Goal: Check status: Check status

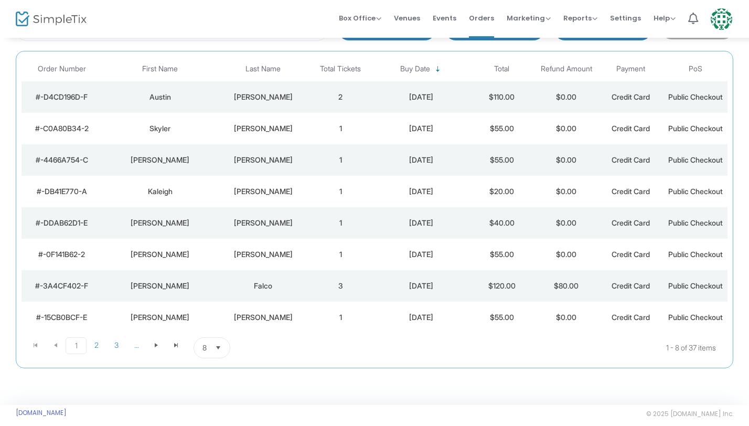
scroll to position [99, 0]
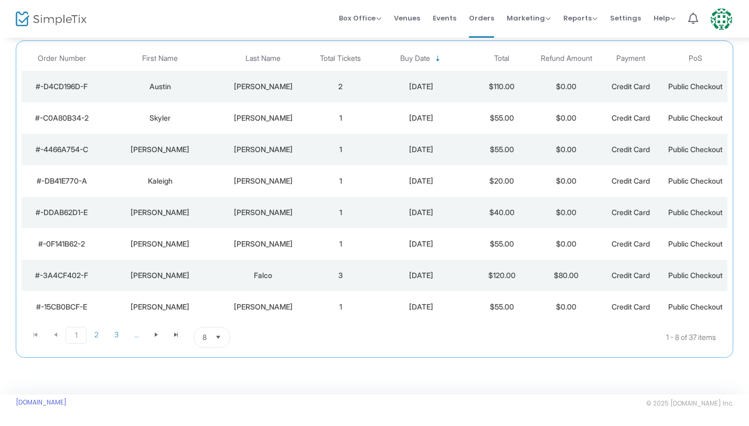
click at [219, 343] on span "Select" at bounding box center [218, 337] width 17 height 17
click at [211, 318] on span "100" at bounding box center [208, 315] width 12 height 10
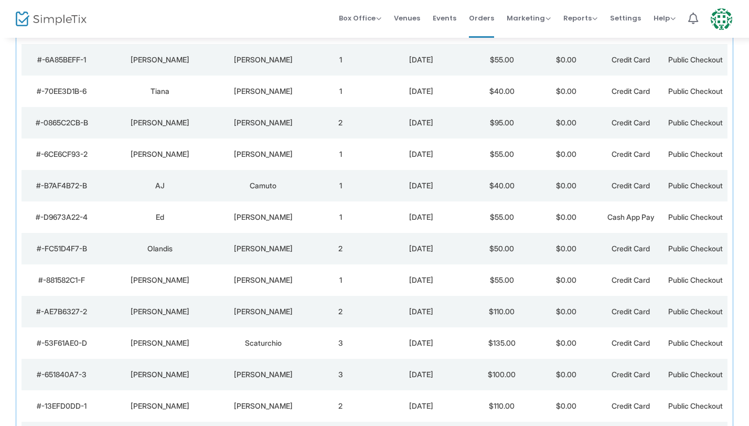
scroll to position [378, 0]
click at [258, 280] on div "[PERSON_NAME]" at bounding box center [263, 279] width 85 height 10
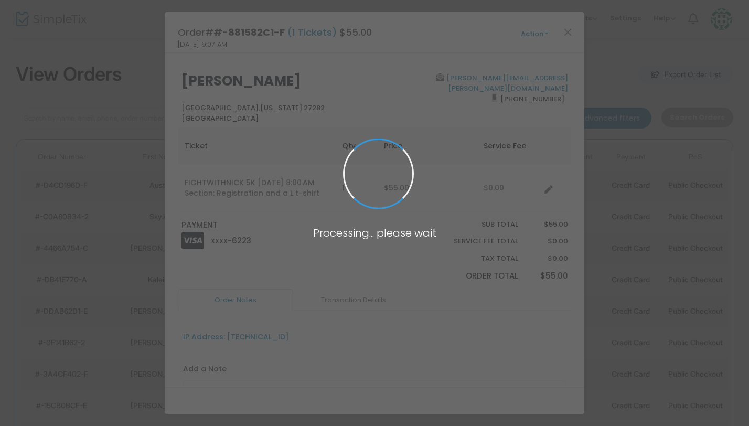
scroll to position [0, 0]
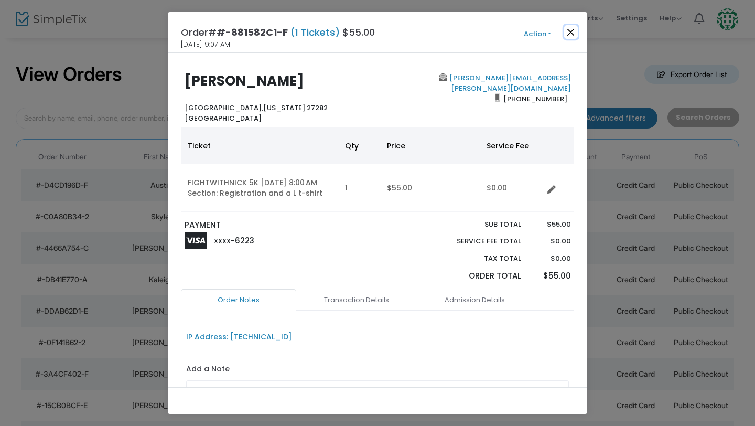
click at [570, 31] on button "Close" at bounding box center [571, 32] width 14 height 14
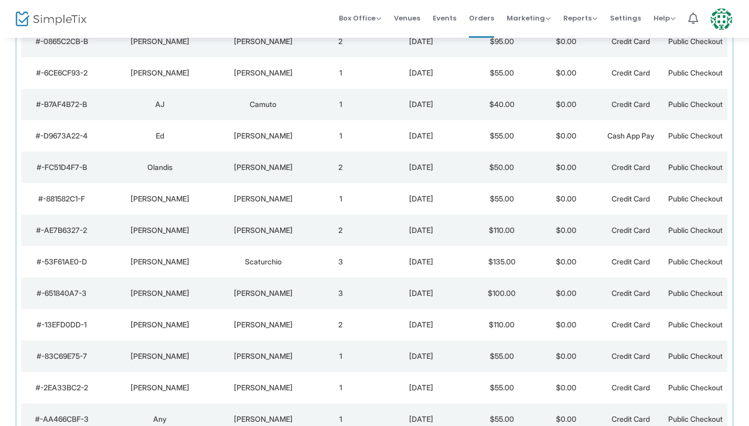
scroll to position [463, 0]
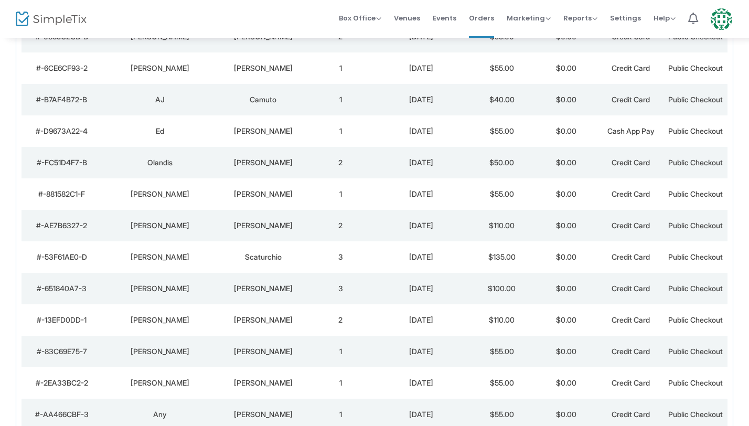
click at [211, 234] on td "[PERSON_NAME]" at bounding box center [160, 225] width 116 height 31
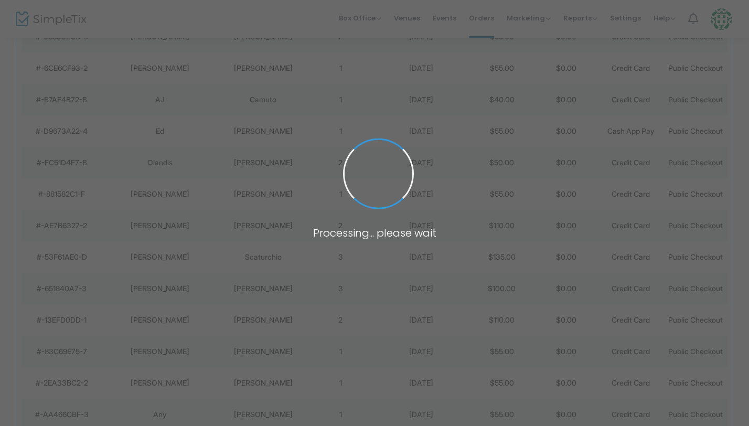
scroll to position [0, 0]
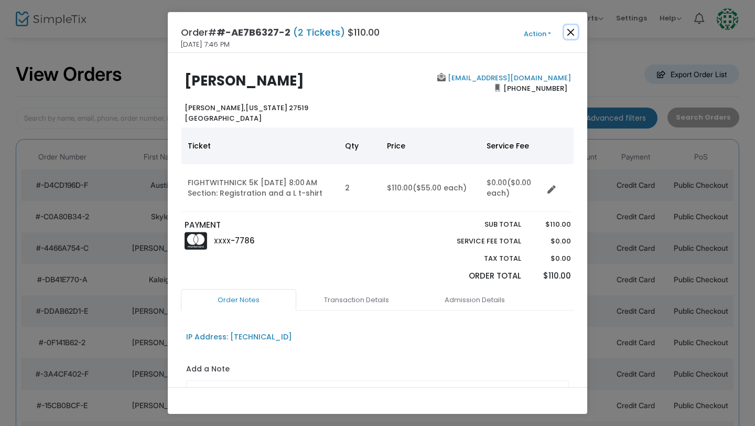
click at [572, 28] on button "Close" at bounding box center [571, 32] width 14 height 14
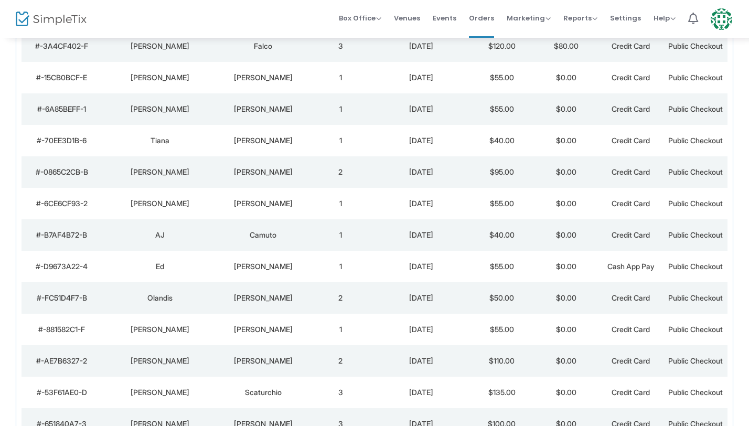
scroll to position [384, 0]
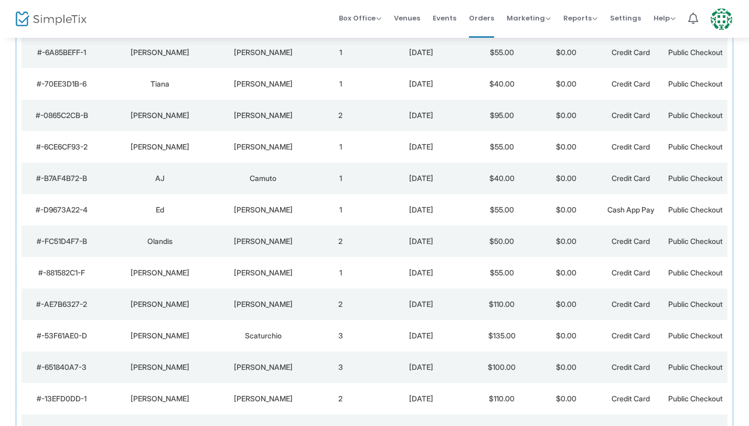
click at [254, 249] on td "[PERSON_NAME]" at bounding box center [263, 240] width 90 height 31
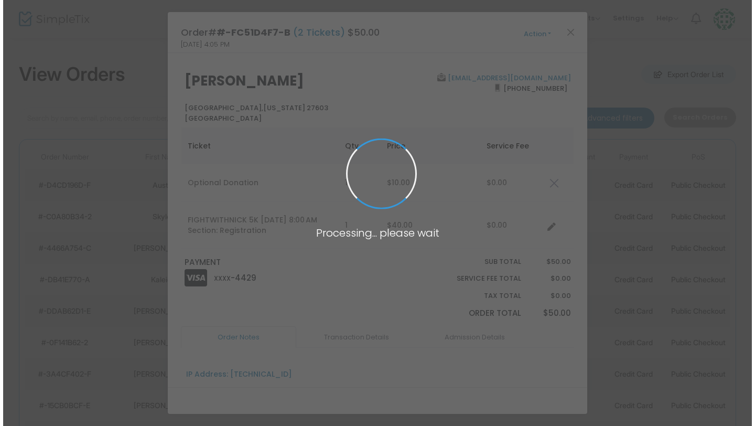
scroll to position [0, 0]
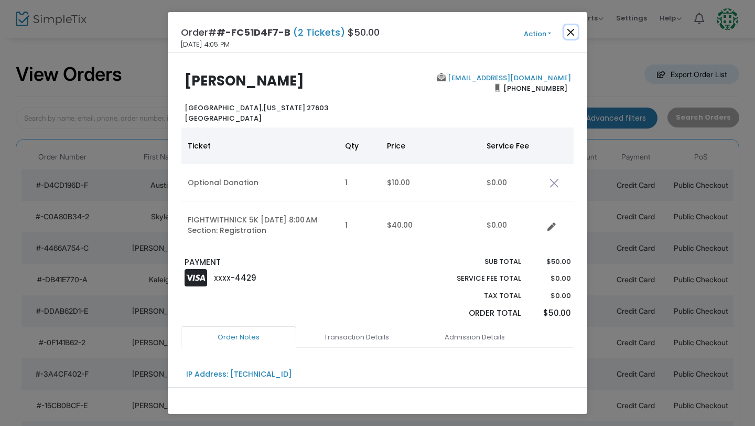
click at [574, 34] on button "Close" at bounding box center [571, 32] width 14 height 14
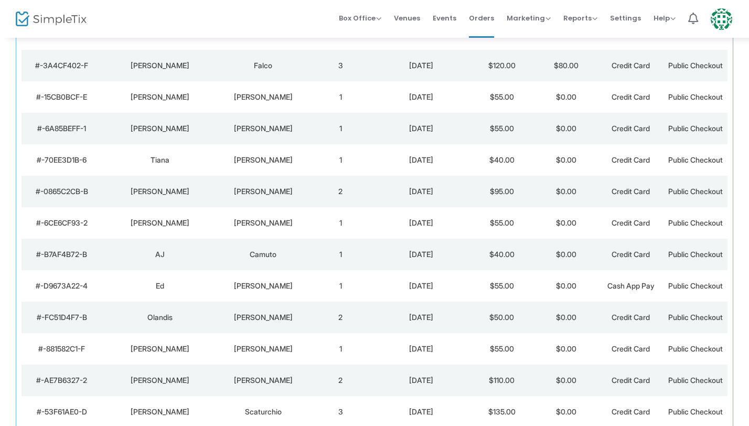
scroll to position [311, 0]
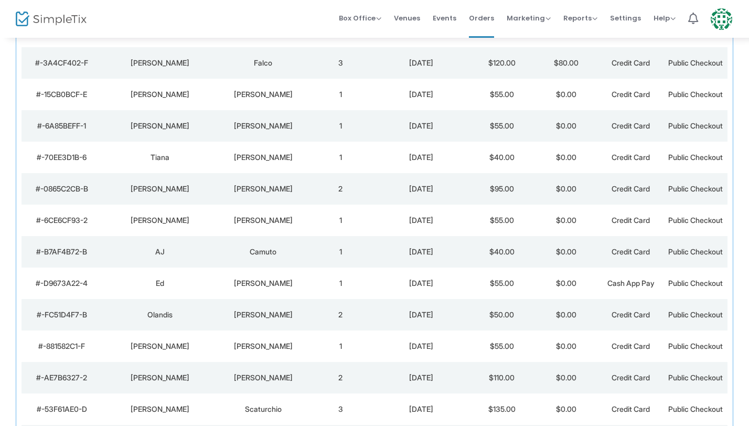
click at [191, 287] on div "Ed" at bounding box center [160, 283] width 111 height 10
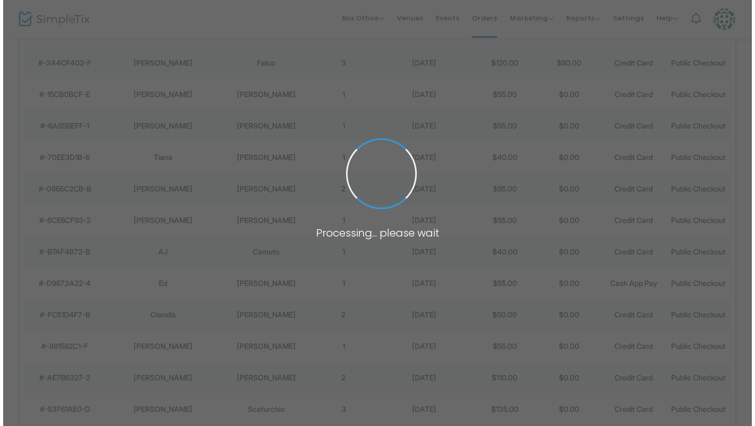
scroll to position [0, 0]
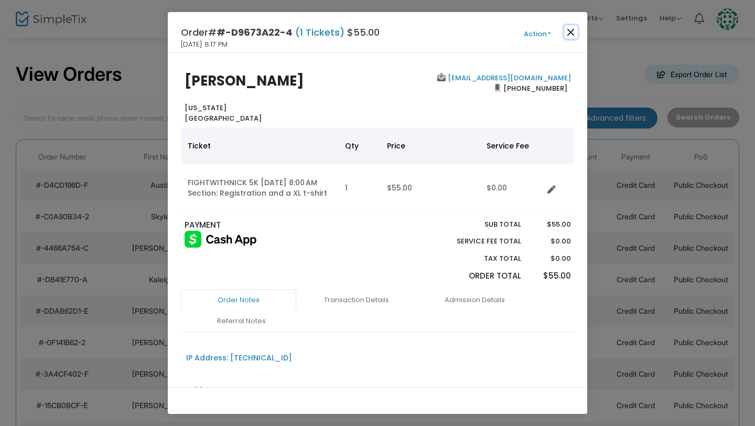
click at [568, 33] on button "Close" at bounding box center [571, 32] width 14 height 14
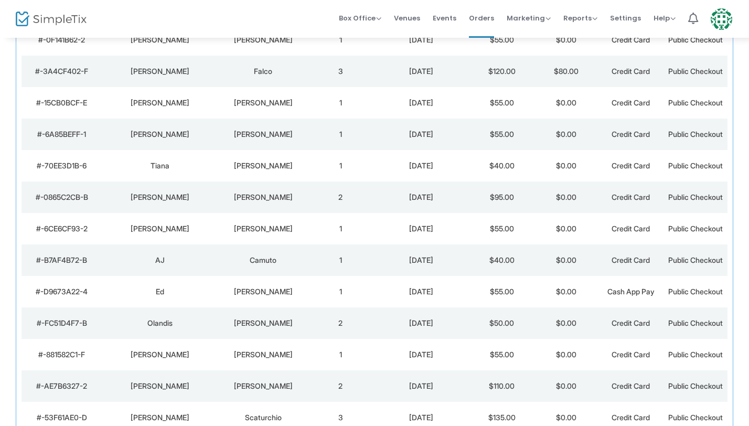
scroll to position [304, 0]
click at [236, 281] on td "[PERSON_NAME]" at bounding box center [263, 290] width 90 height 31
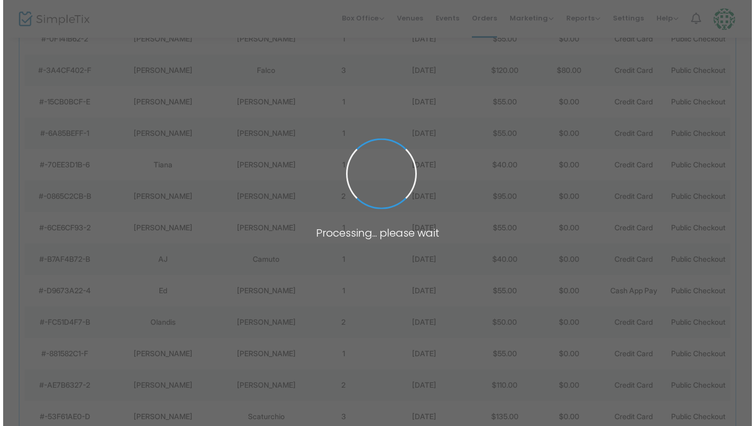
scroll to position [0, 0]
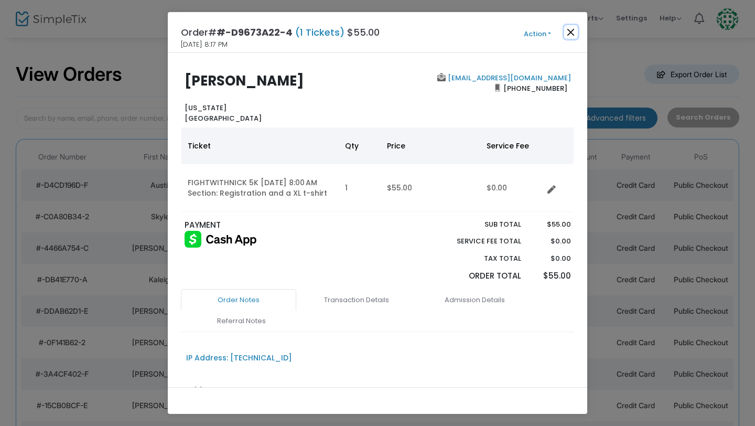
click at [572, 31] on button "Close" at bounding box center [571, 32] width 14 height 14
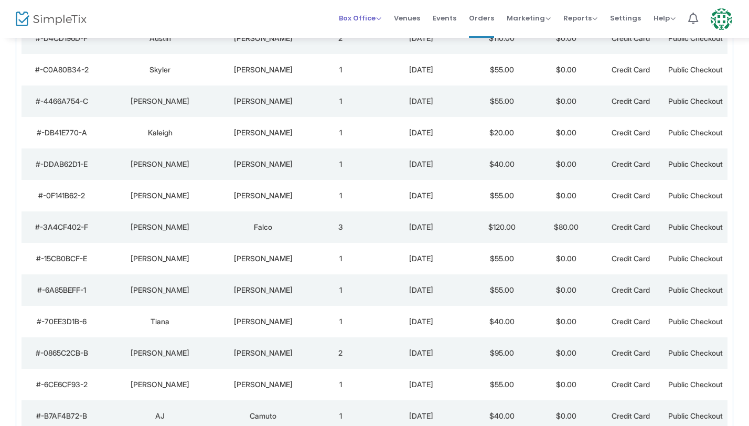
scroll to position [169, 0]
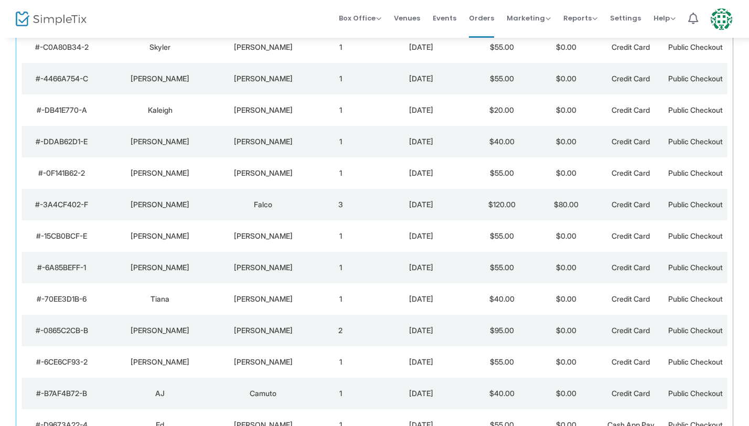
click at [205, 360] on div "[PERSON_NAME]" at bounding box center [160, 362] width 111 height 10
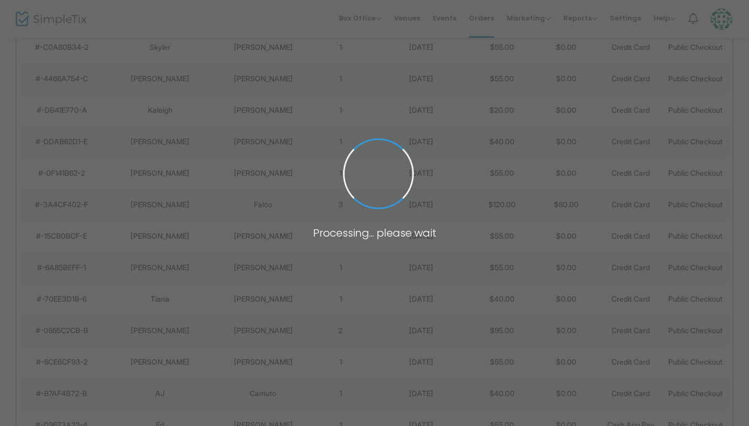
scroll to position [0, 0]
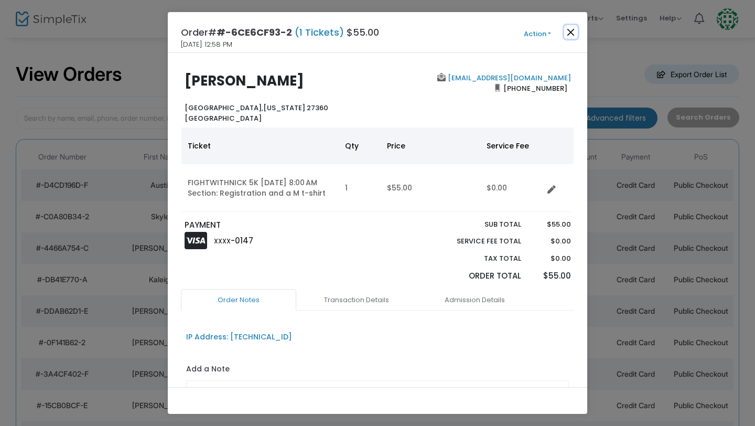
click at [572, 36] on button "Close" at bounding box center [571, 32] width 14 height 14
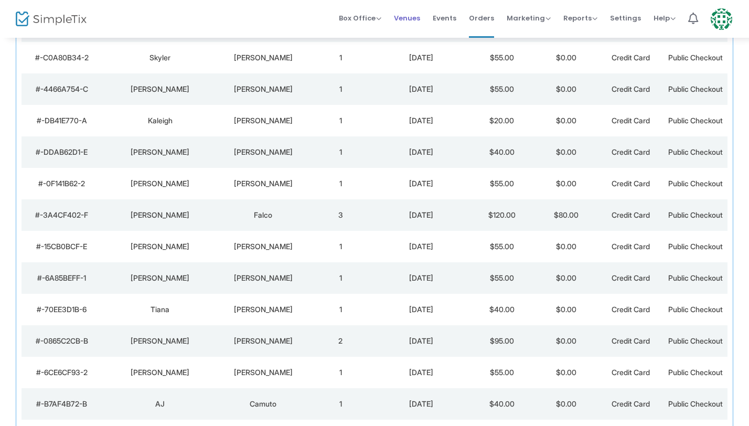
scroll to position [169, 0]
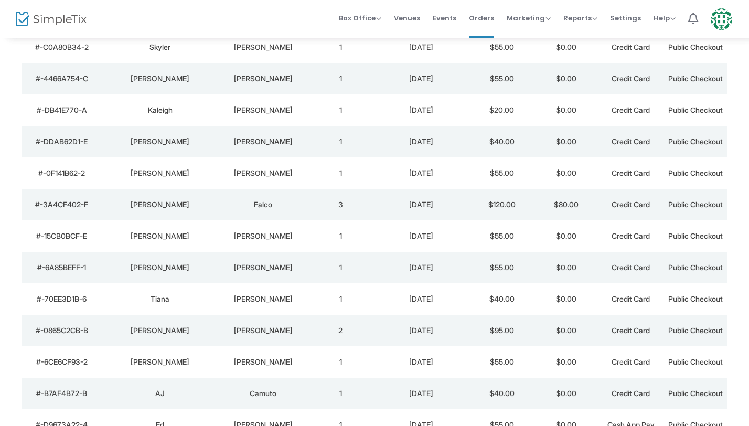
click at [186, 338] on td "[PERSON_NAME]" at bounding box center [160, 330] width 116 height 31
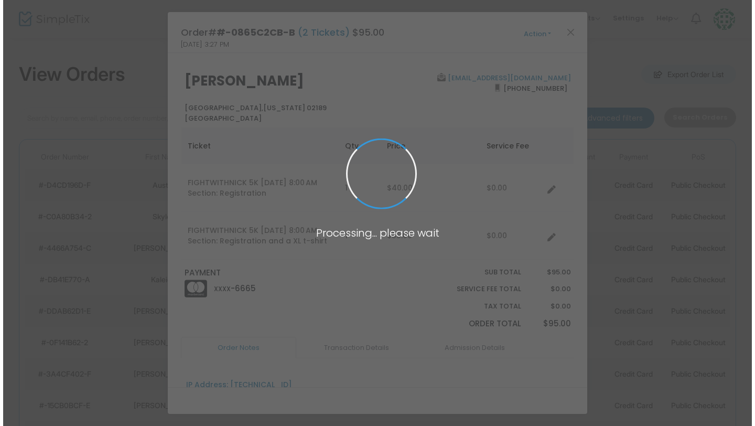
scroll to position [0, 0]
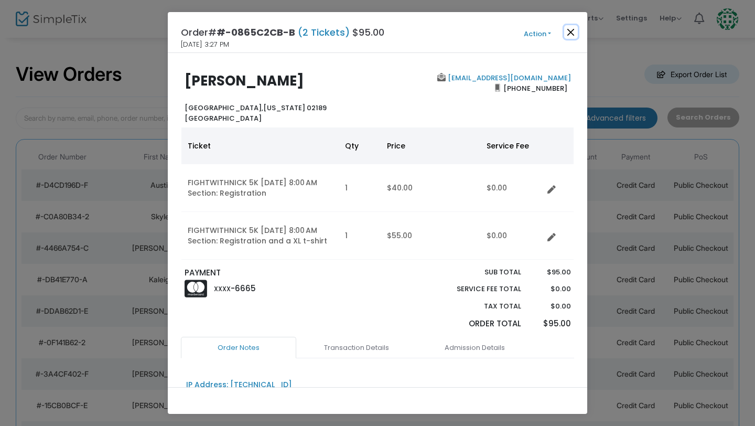
click at [575, 31] on button "Close" at bounding box center [571, 32] width 14 height 14
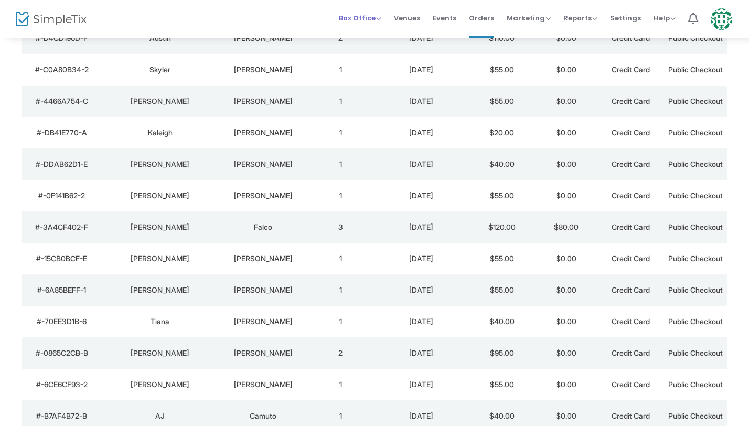
scroll to position [169, 0]
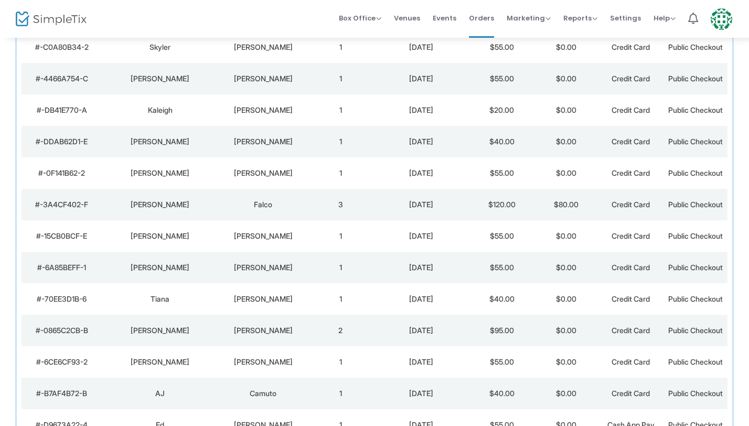
click at [191, 340] on td "[PERSON_NAME]" at bounding box center [160, 330] width 116 height 31
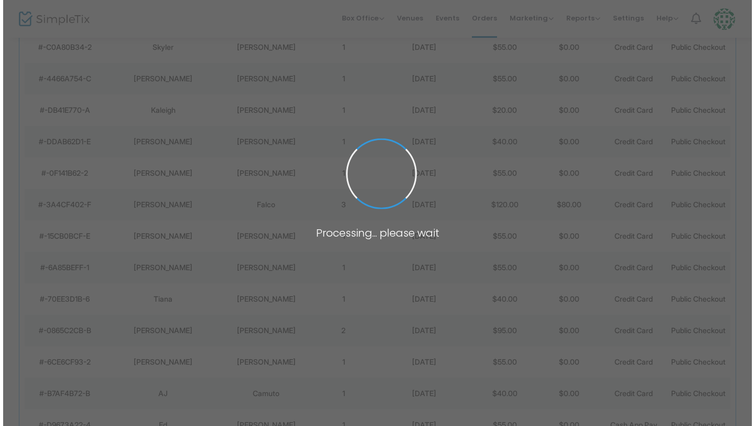
scroll to position [0, 0]
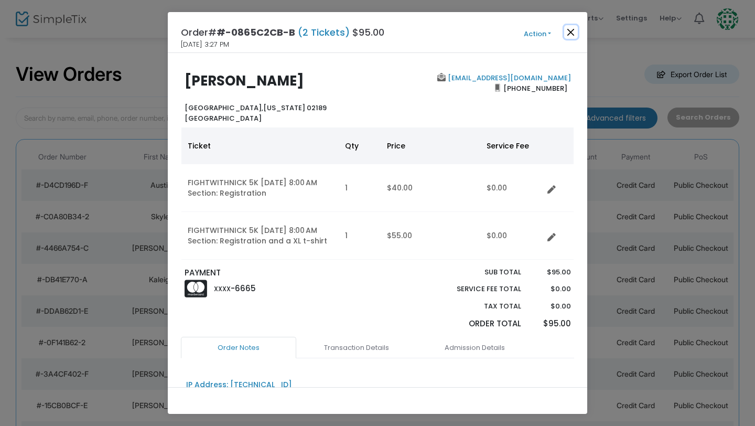
click at [570, 36] on button "Close" at bounding box center [571, 32] width 14 height 14
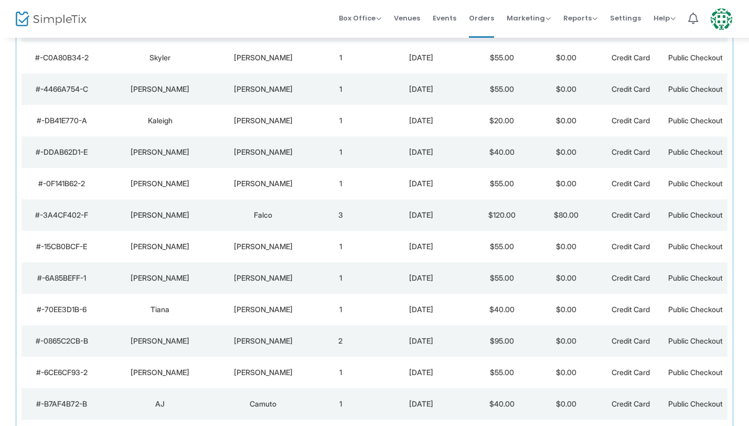
scroll to position [169, 0]
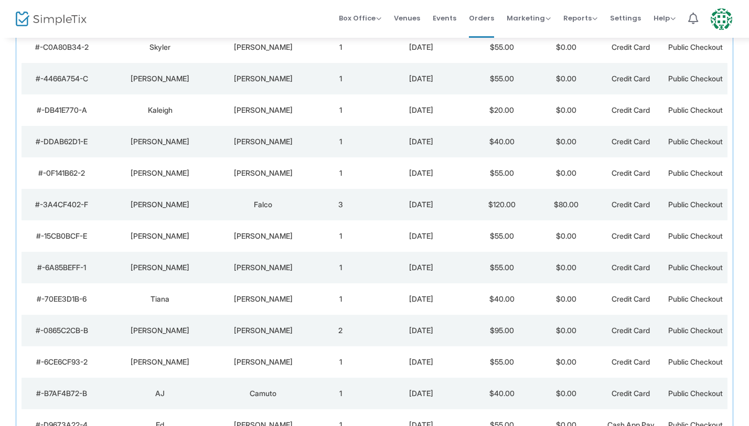
click at [169, 298] on div "Tiana" at bounding box center [160, 299] width 111 height 10
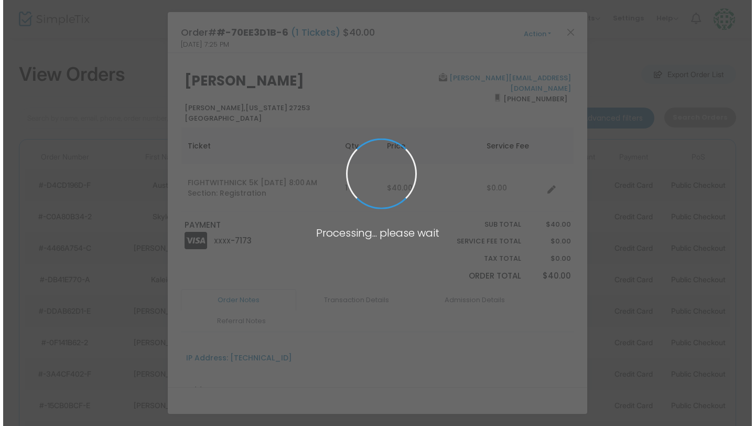
scroll to position [0, 0]
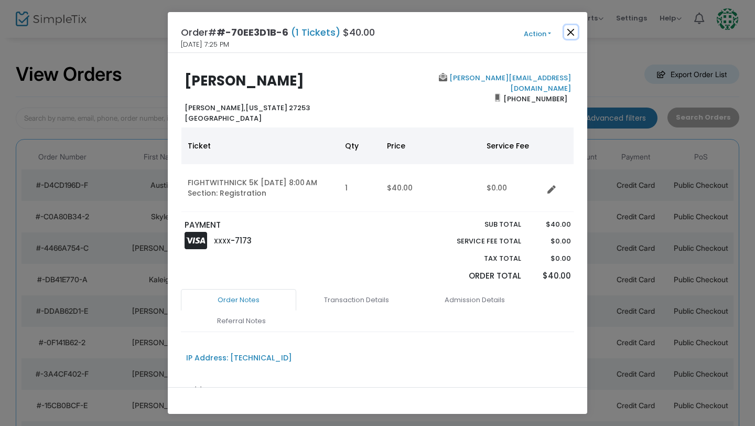
click at [572, 33] on button "Close" at bounding box center [571, 32] width 14 height 14
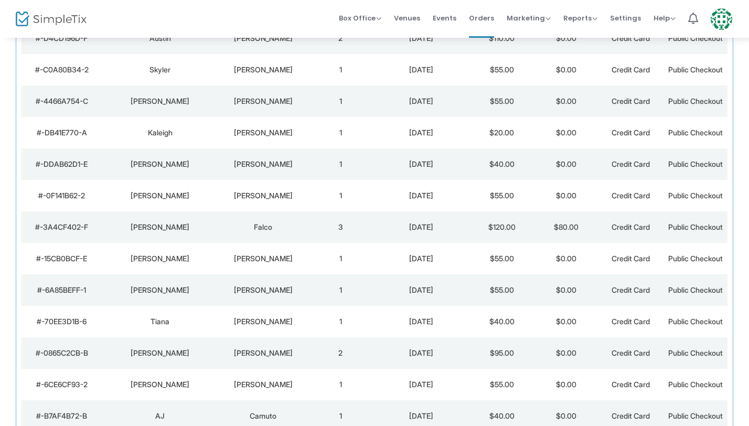
scroll to position [169, 0]
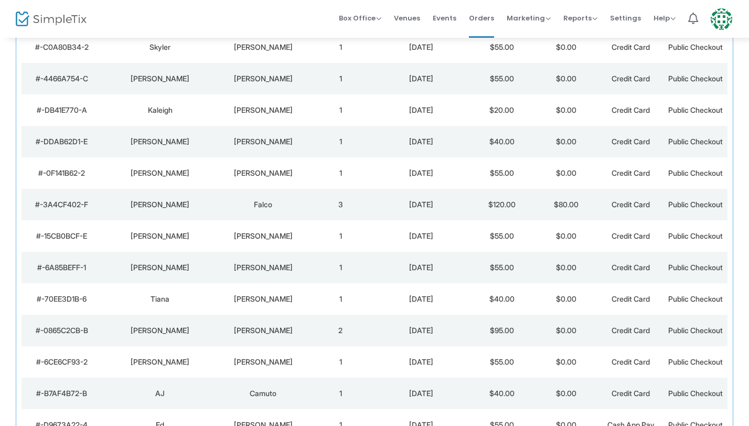
click at [200, 265] on div "[PERSON_NAME]" at bounding box center [160, 267] width 111 height 10
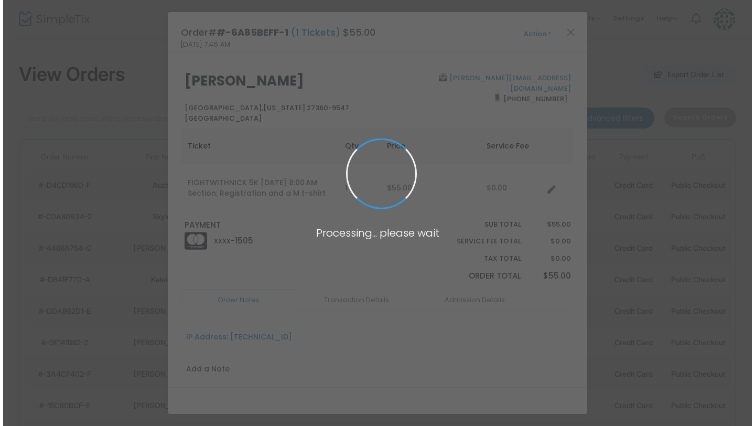
scroll to position [0, 0]
